Goal: Information Seeking & Learning: Learn about a topic

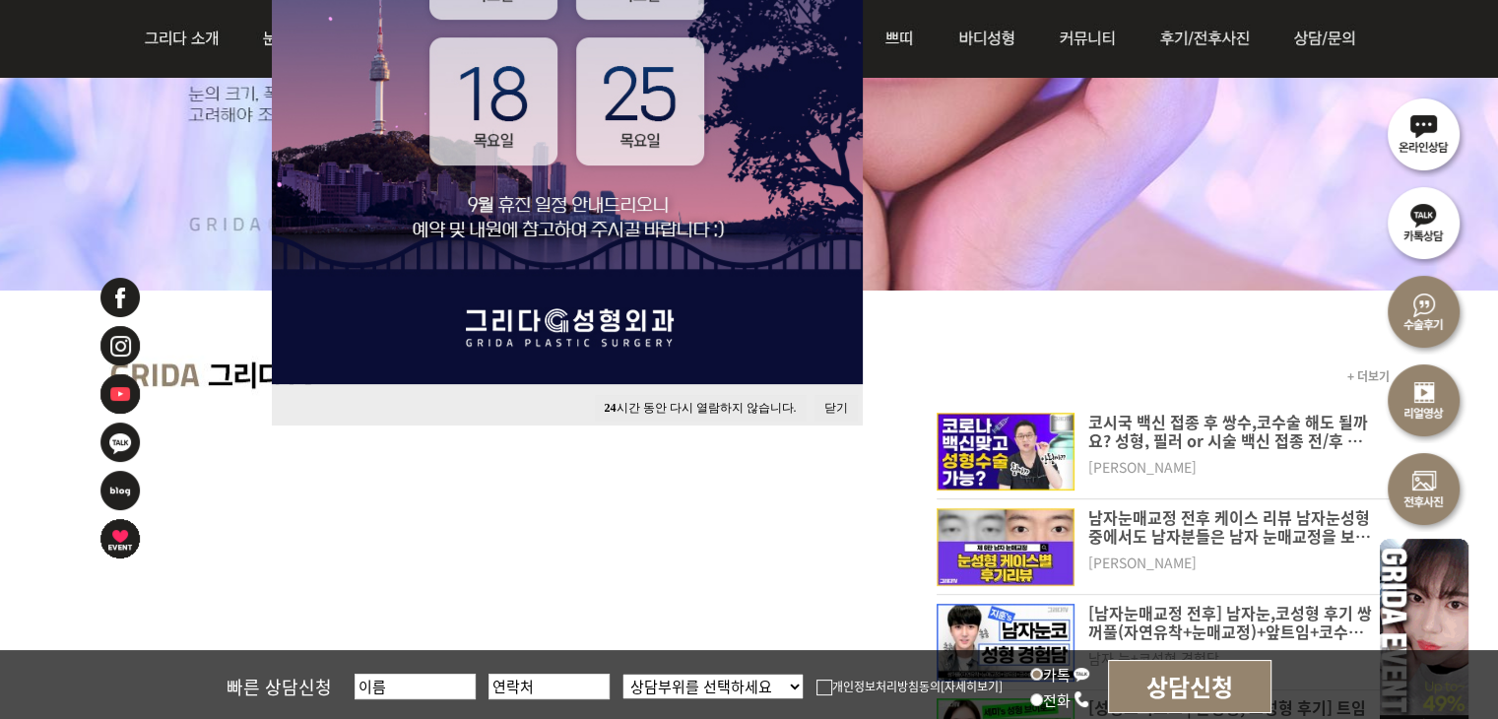
click at [679, 403] on button "24 시간 동안 다시 열람하지 않습니다." at bounding box center [701, 408] width 212 height 27
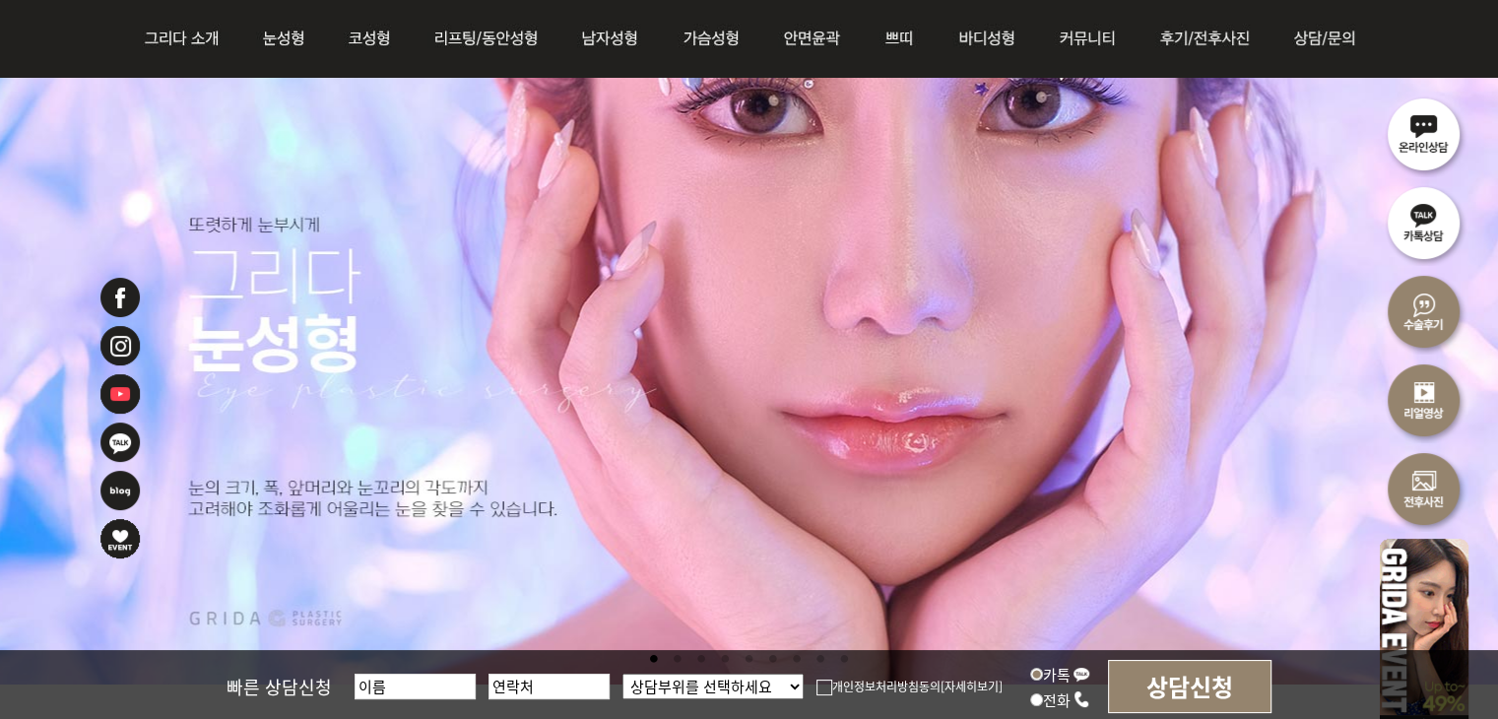
scroll to position [98, 0]
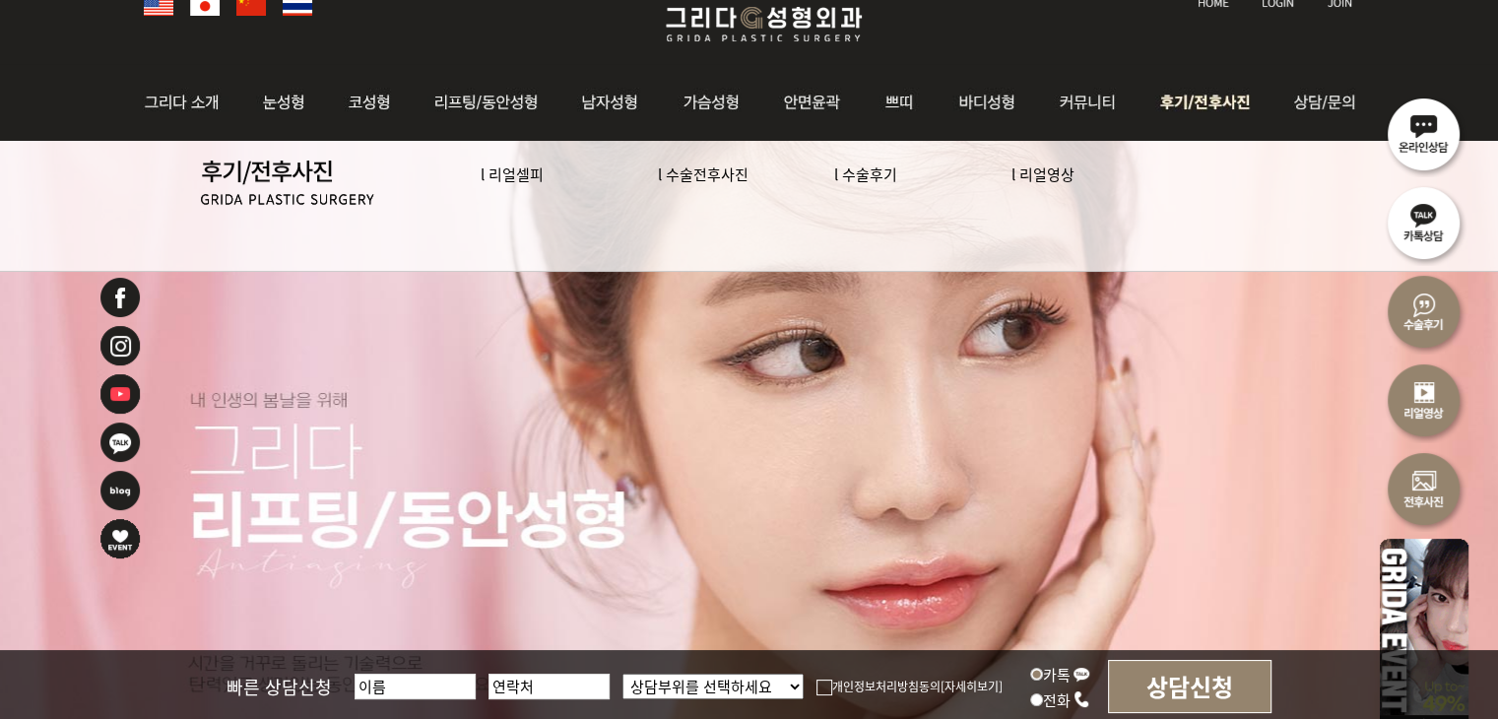
click at [1031, 175] on link "l 리얼영상" at bounding box center [1043, 174] width 63 height 21
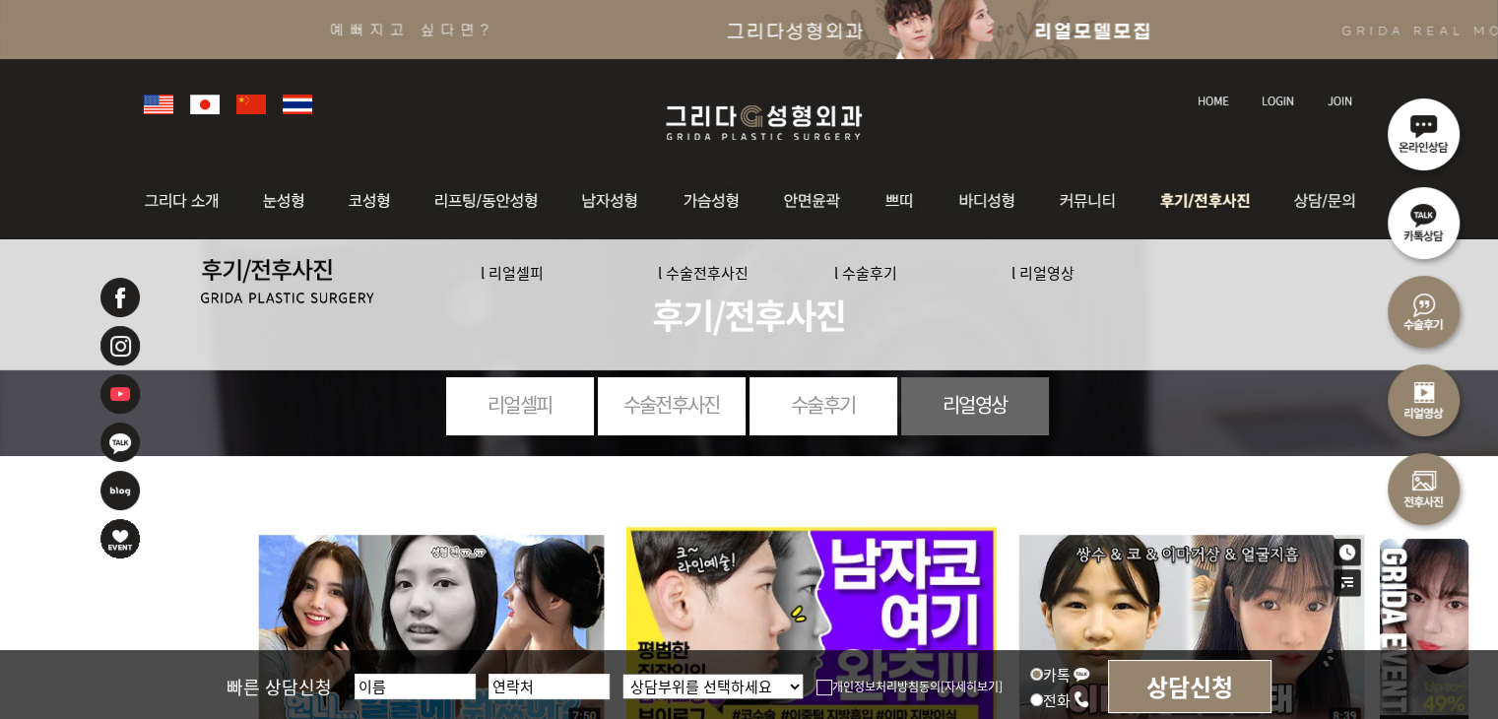
click at [656, 273] on li "l 리얼셀피" at bounding box center [569, 273] width 177 height 28
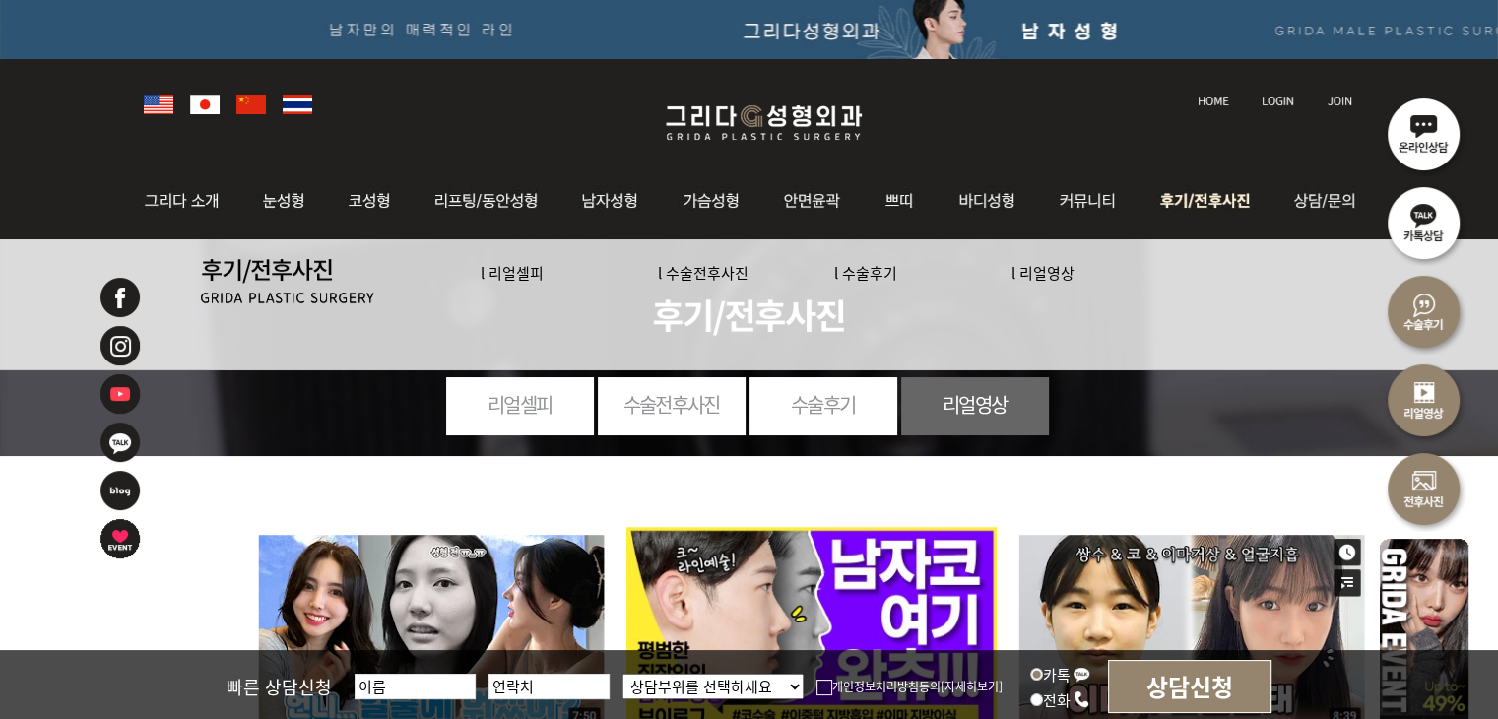
click at [681, 269] on link "l 수술전후사진" at bounding box center [703, 272] width 91 height 21
